Goal: Share content

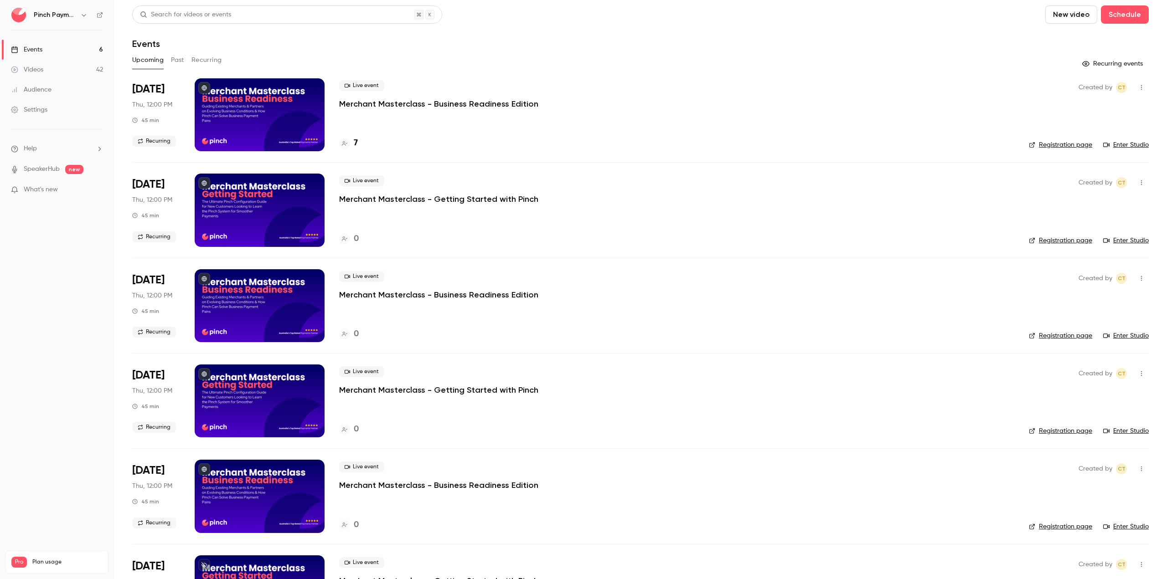
click at [61, 74] on link "Videos 42" at bounding box center [57, 70] width 114 height 20
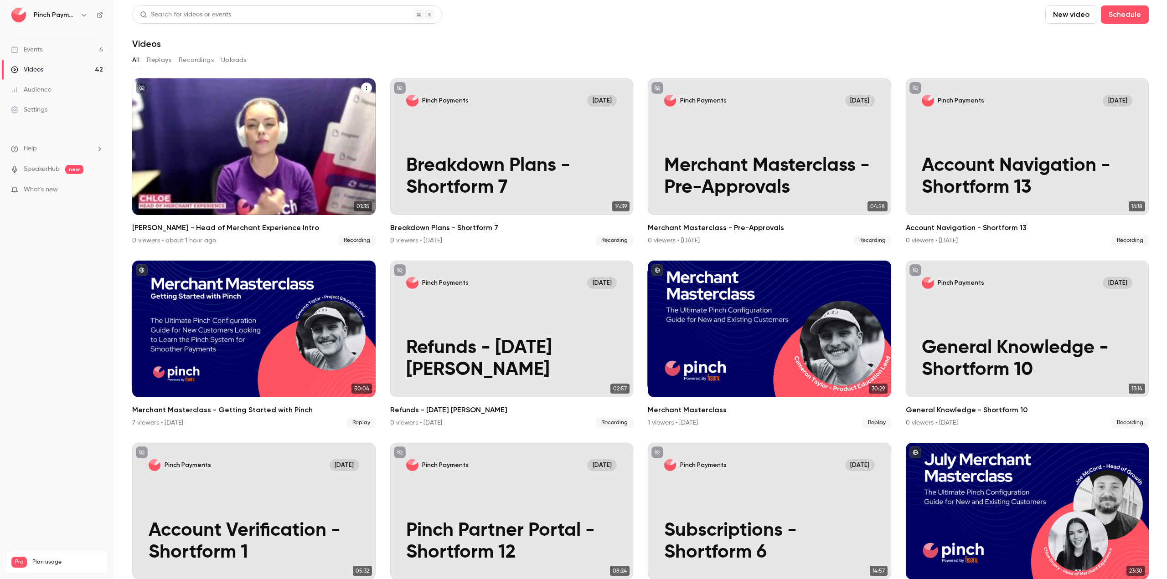
click at [364, 87] on icon "Chloe - Head of Merchant Experience Intro" at bounding box center [366, 87] width 5 height 5
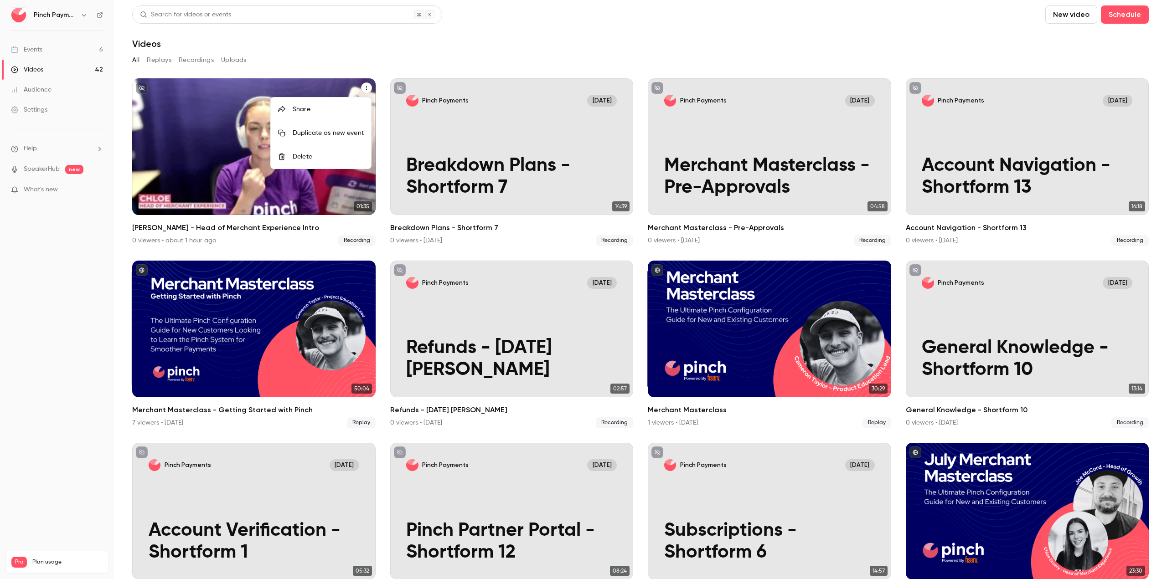
click at [314, 115] on li "Share" at bounding box center [321, 110] width 100 height 24
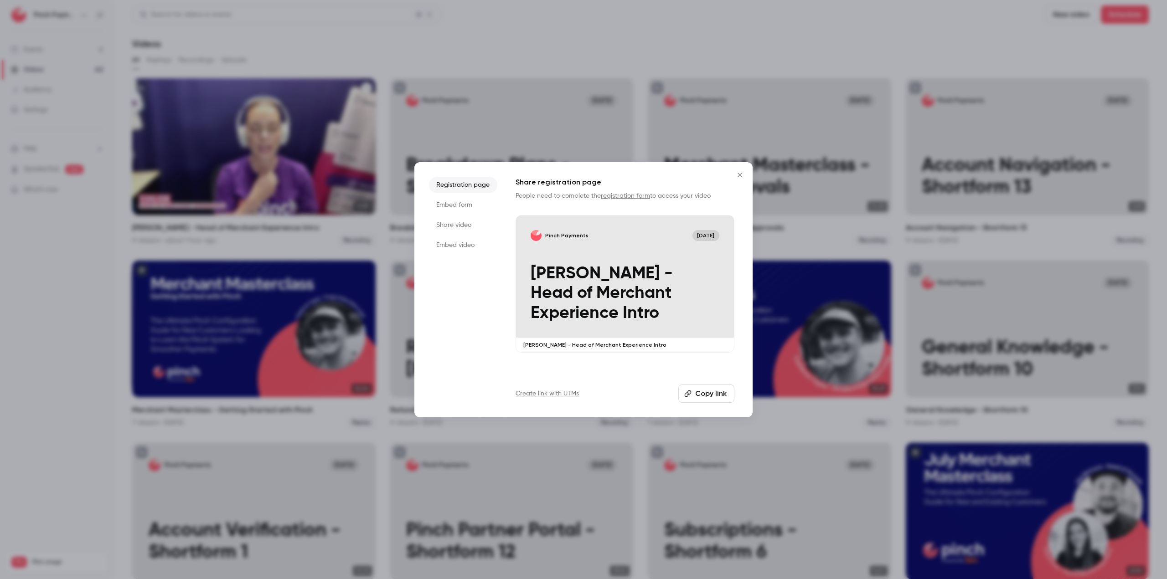
click at [710, 393] on button "Copy link" at bounding box center [706, 394] width 56 height 18
